Goal: Task Accomplishment & Management: Use online tool/utility

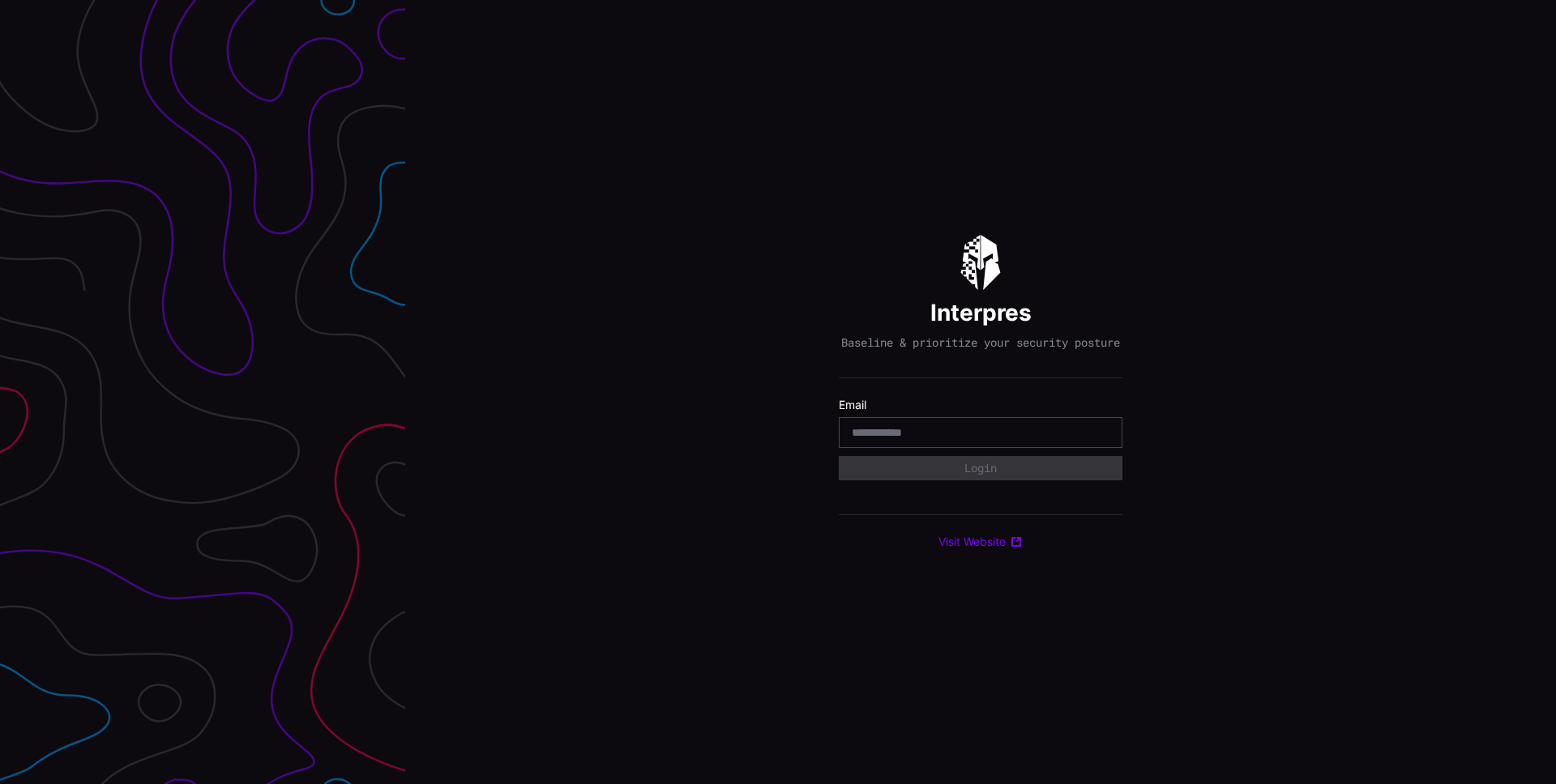
click at [931, 440] on input "email" at bounding box center [981, 432] width 258 height 15
type input "**********"
click at [980, 475] on button "Login" at bounding box center [981, 469] width 284 height 24
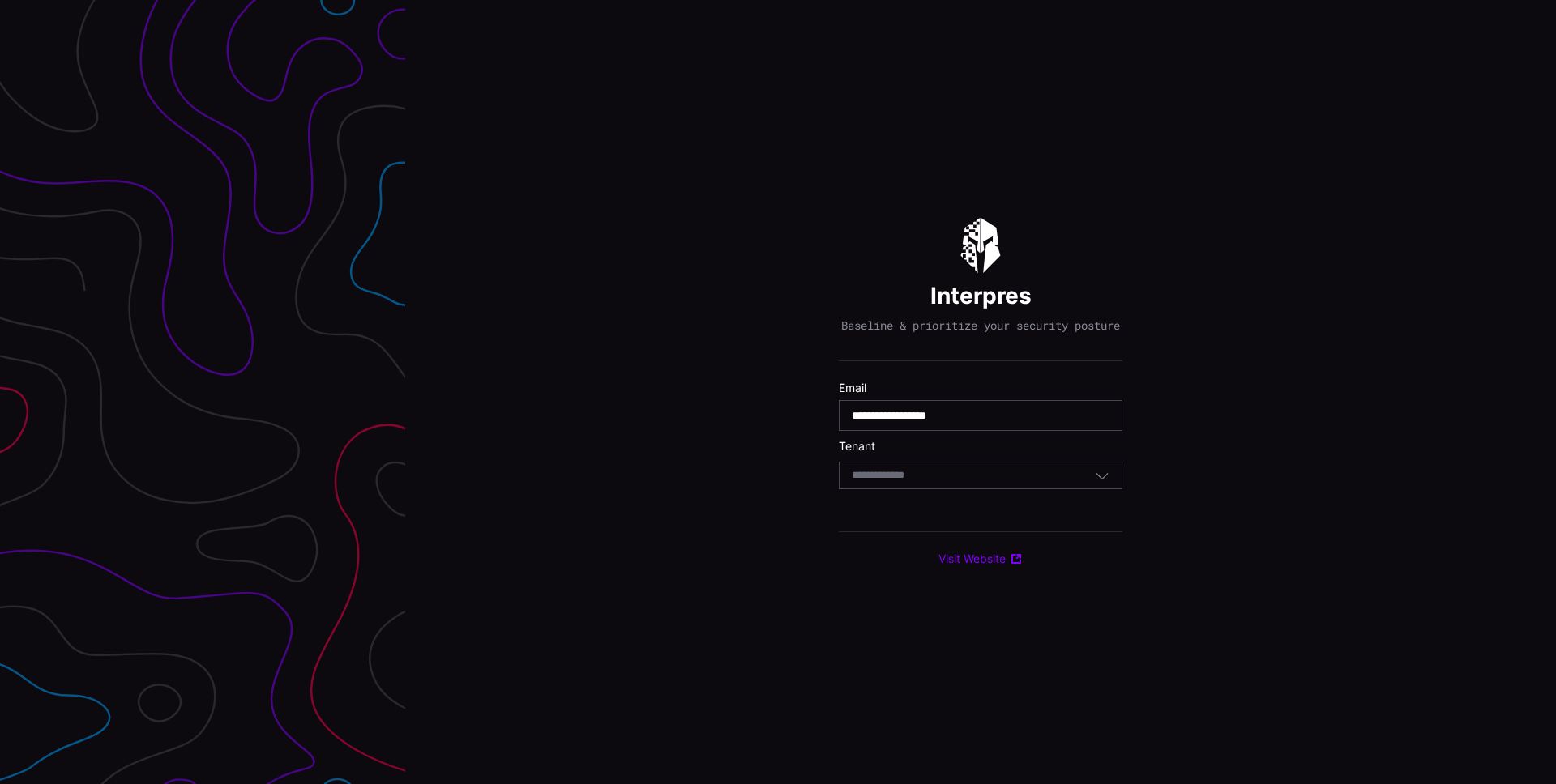
click at [978, 483] on div "Select Tenant" at bounding box center [973, 475] width 243 height 15
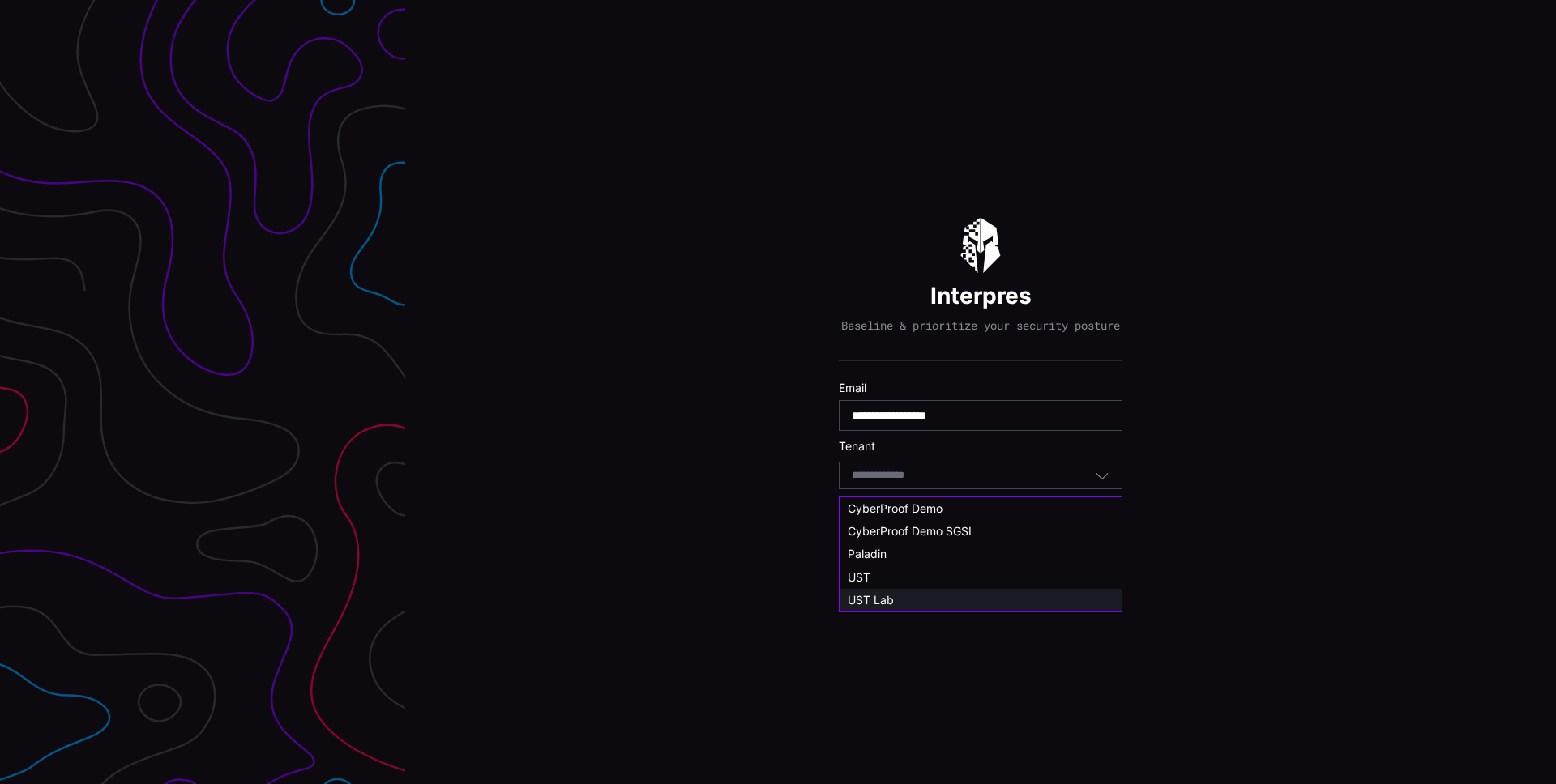
click at [932, 597] on div "UST Lab" at bounding box center [980, 600] width 266 height 15
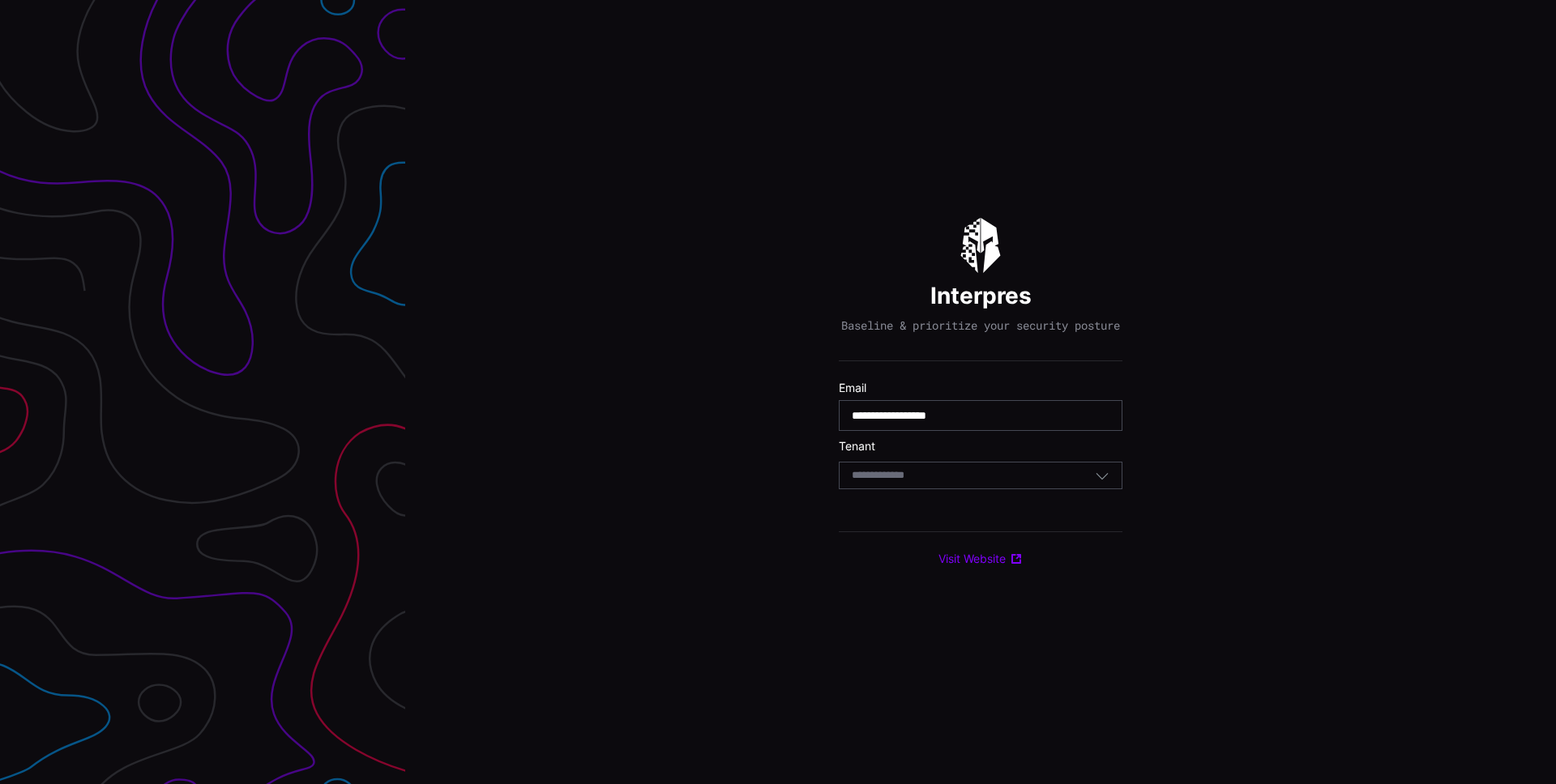
click at [910, 483] on input at bounding box center [886, 476] width 70 height 14
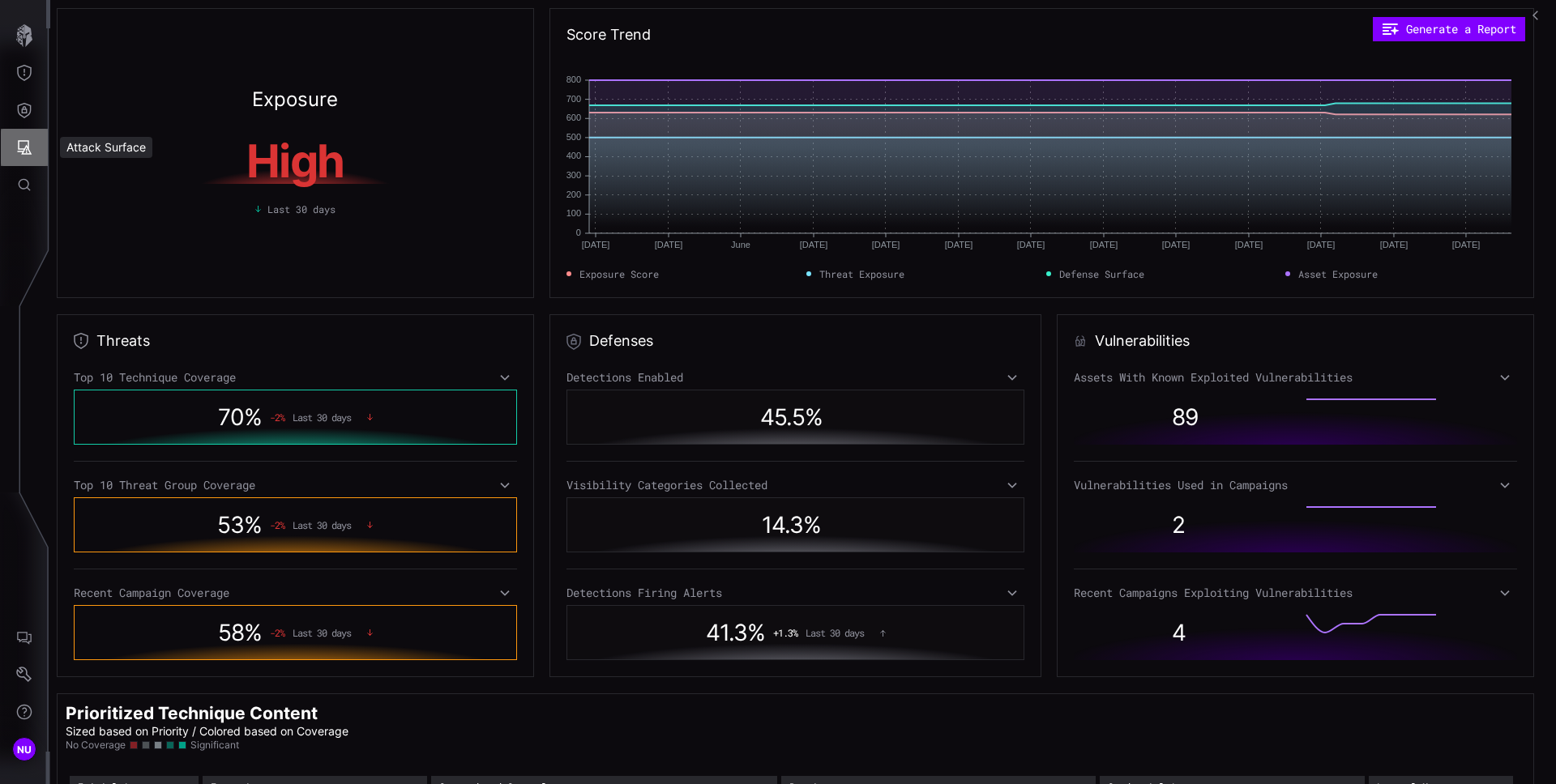
click at [13, 161] on button "Attack Surface" at bounding box center [24, 147] width 47 height 37
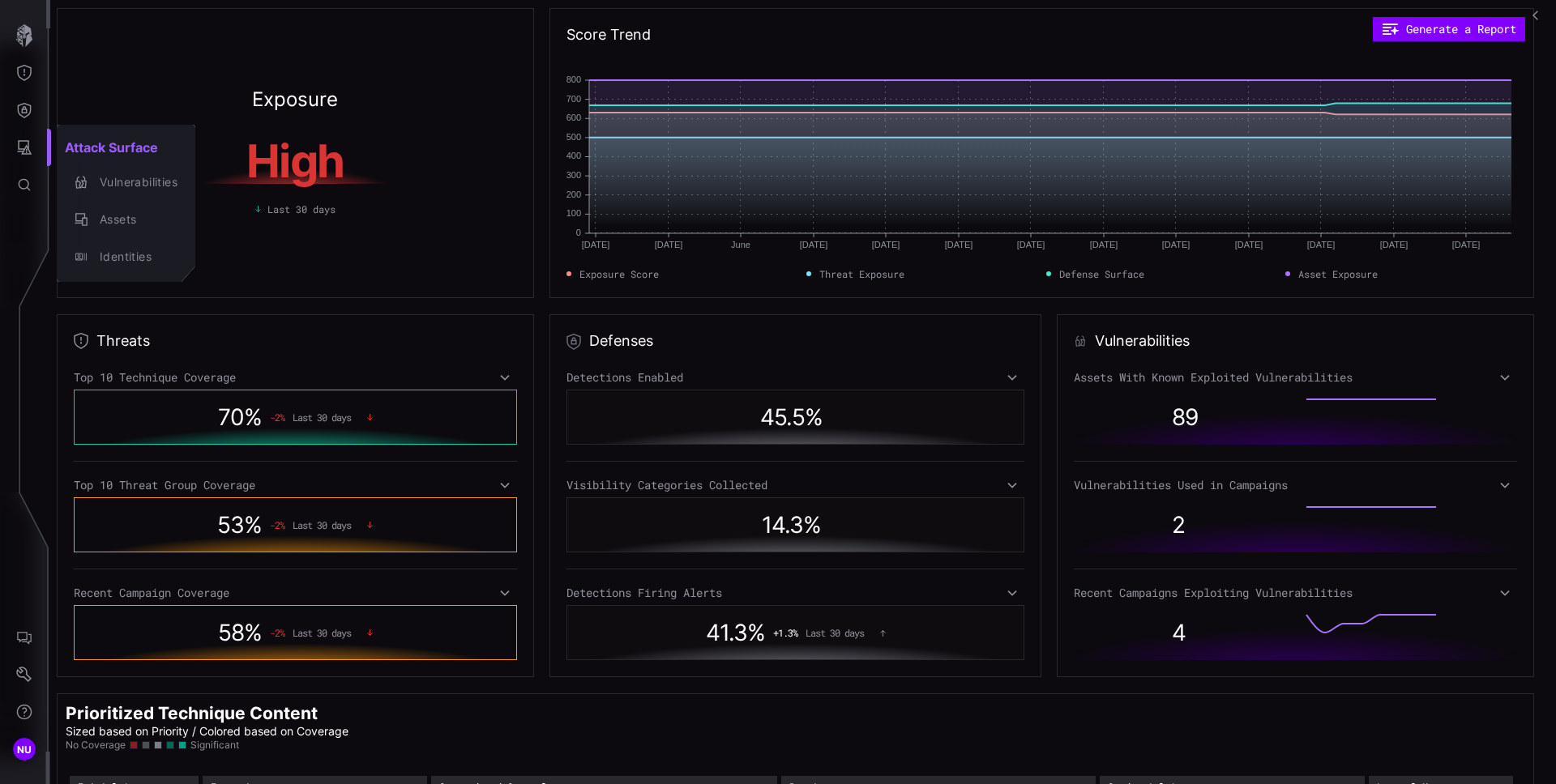
click at [29, 109] on div at bounding box center [778, 392] width 1556 height 784
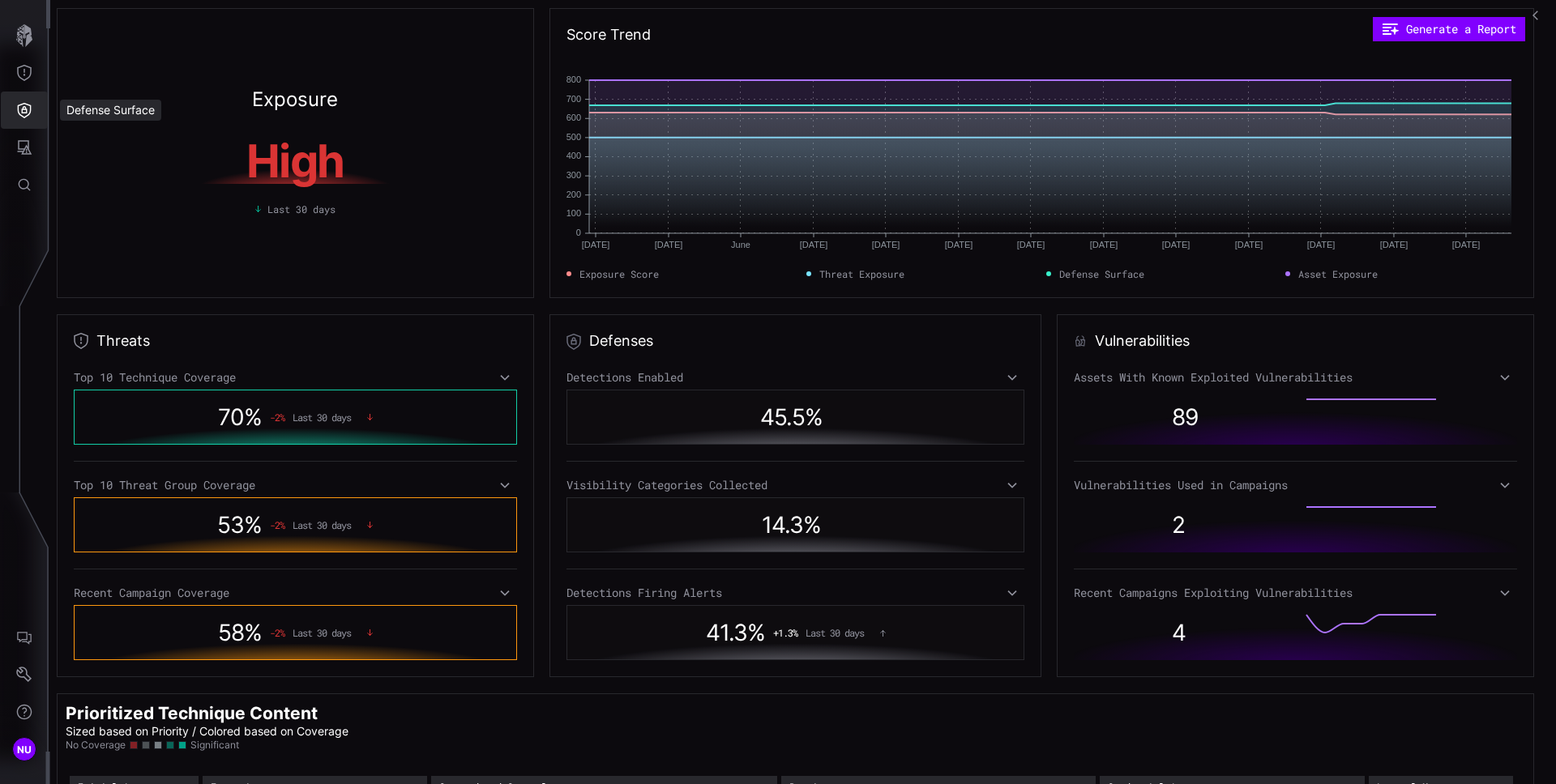
click at [28, 104] on icon "Defense Surface" at bounding box center [24, 110] width 16 height 16
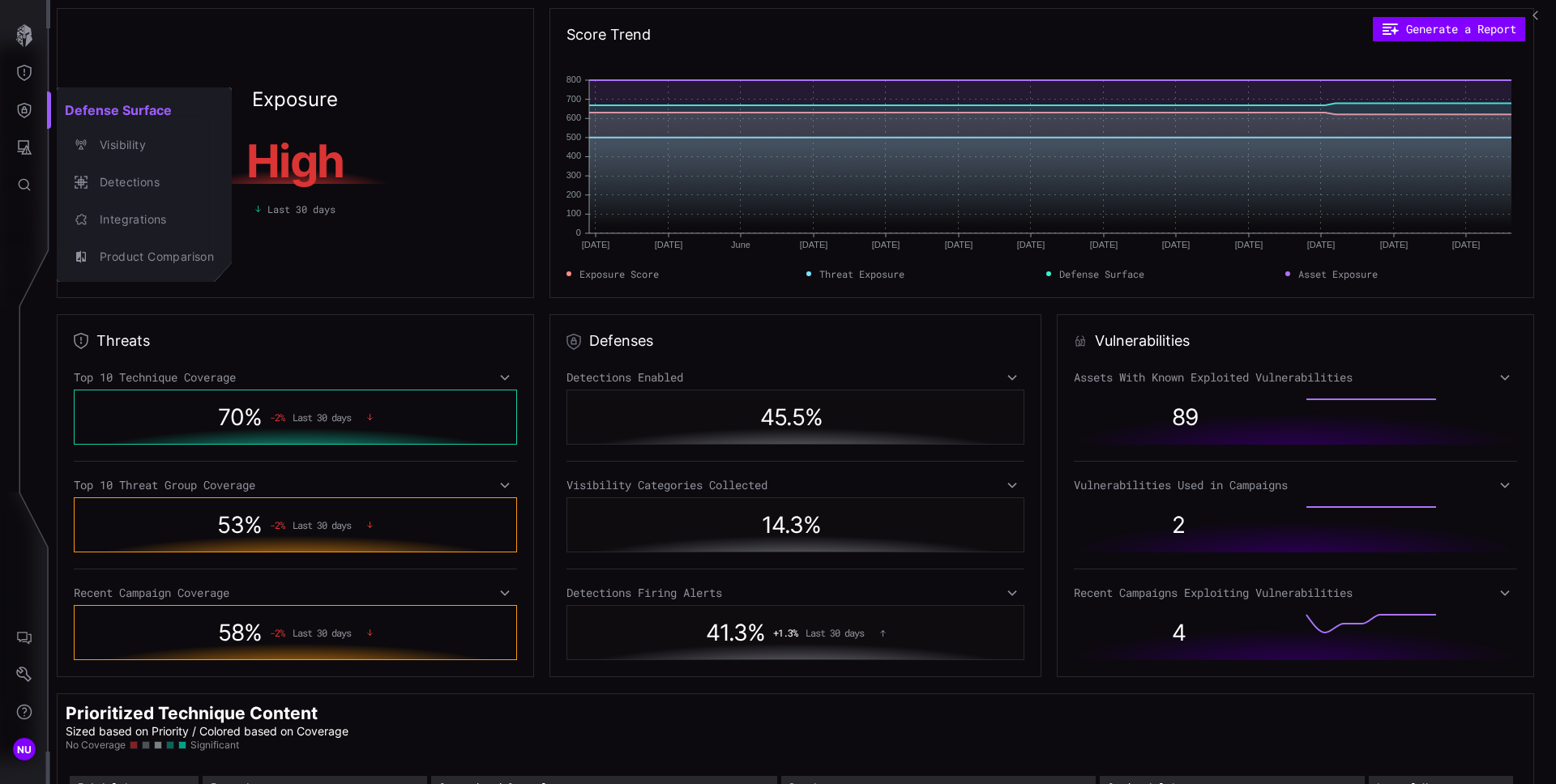
click at [25, 74] on div at bounding box center [778, 392] width 1556 height 784
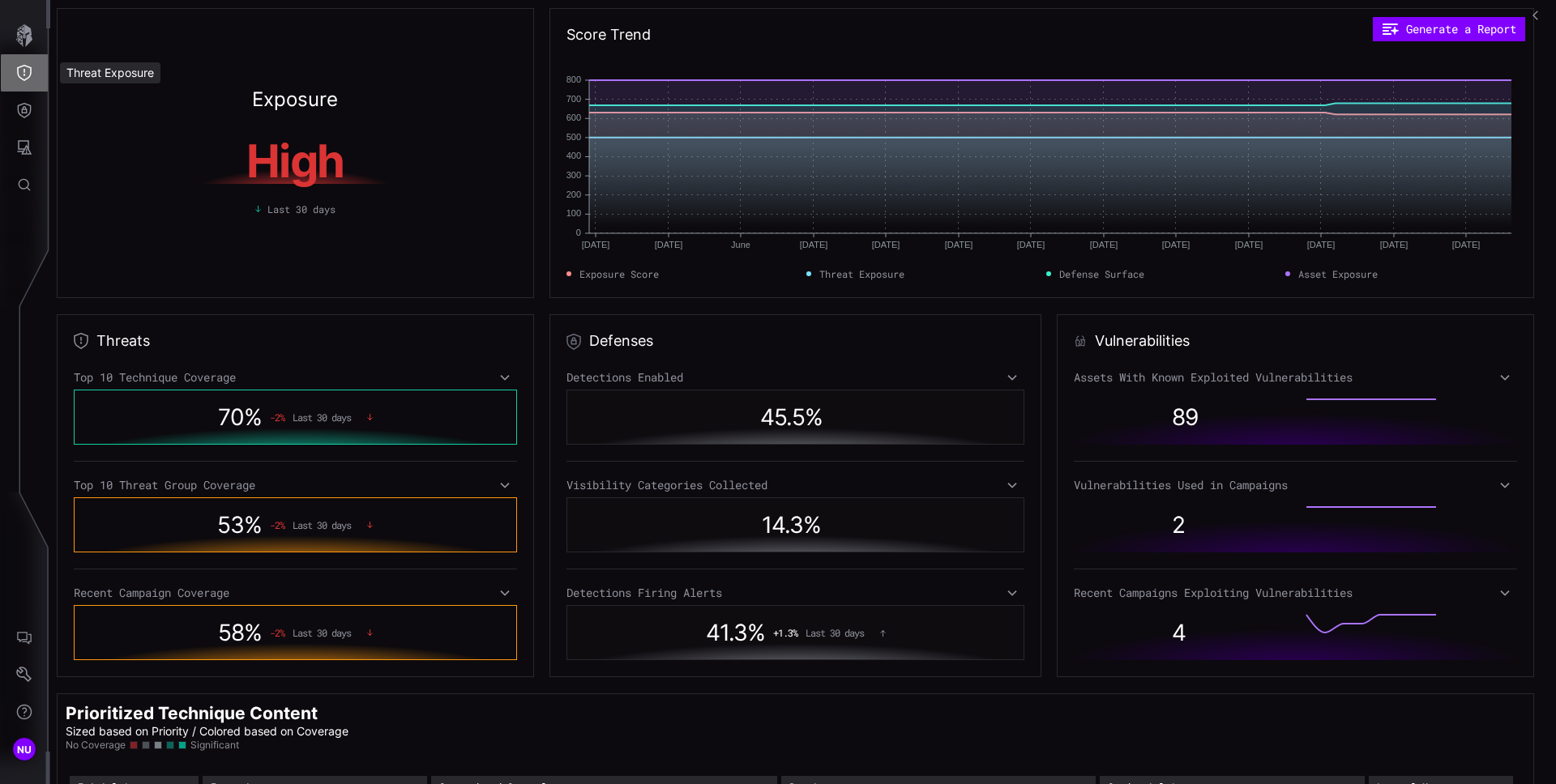
click at [25, 74] on icon "Threat Exposure" at bounding box center [24, 72] width 16 height 16
